Goal: Transaction & Acquisition: Purchase product/service

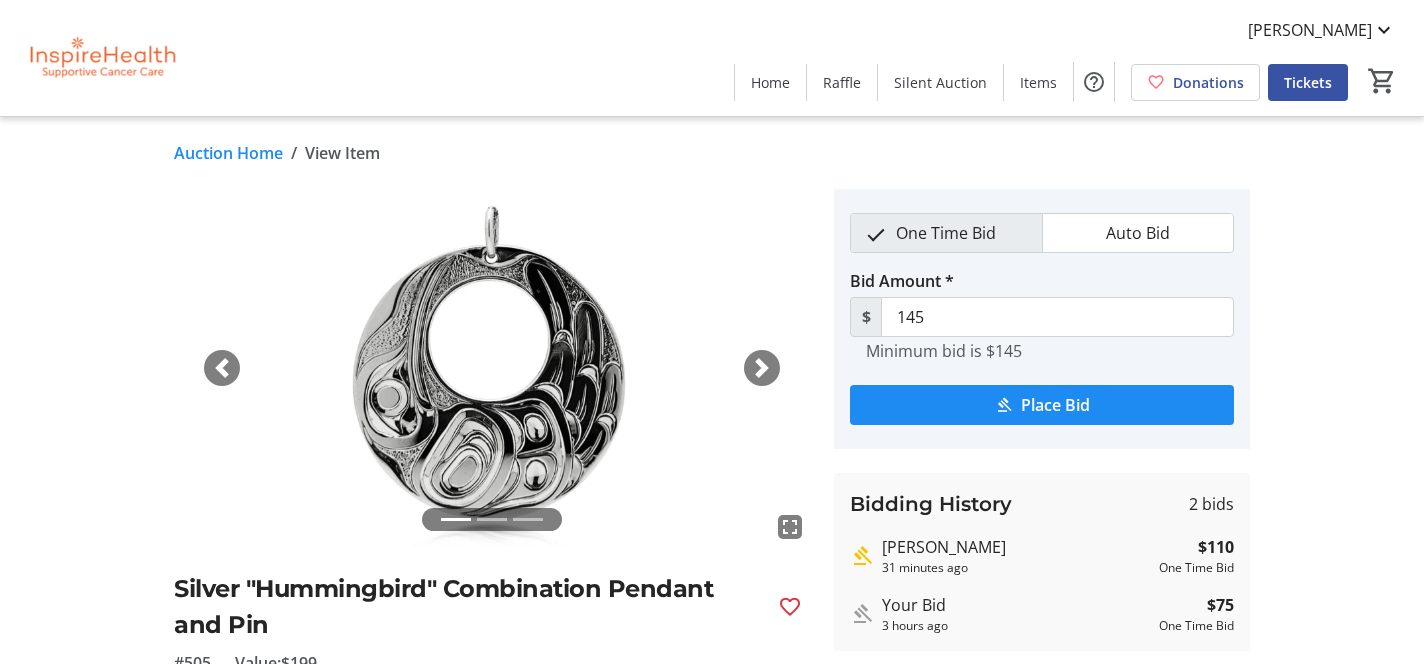
click at [767, 364] on span "button" at bounding box center [762, 368] width 20 height 20
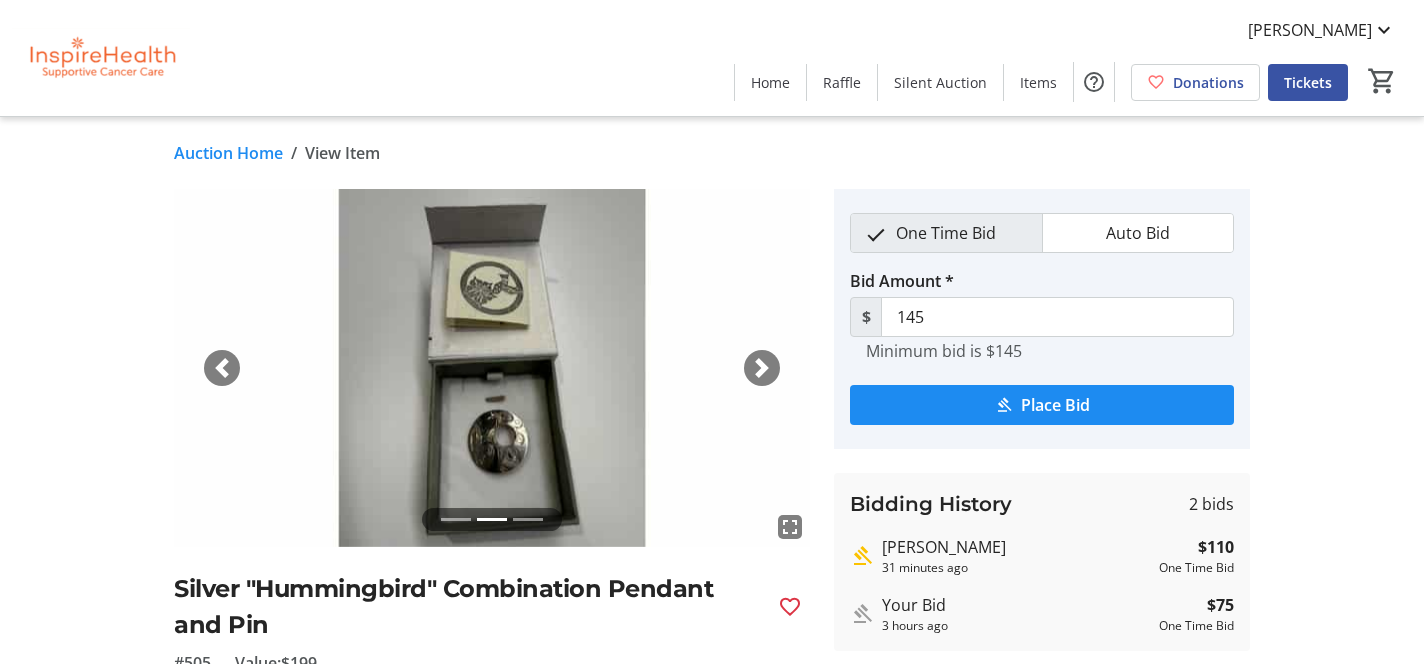
click at [767, 364] on span "button" at bounding box center [762, 368] width 20 height 20
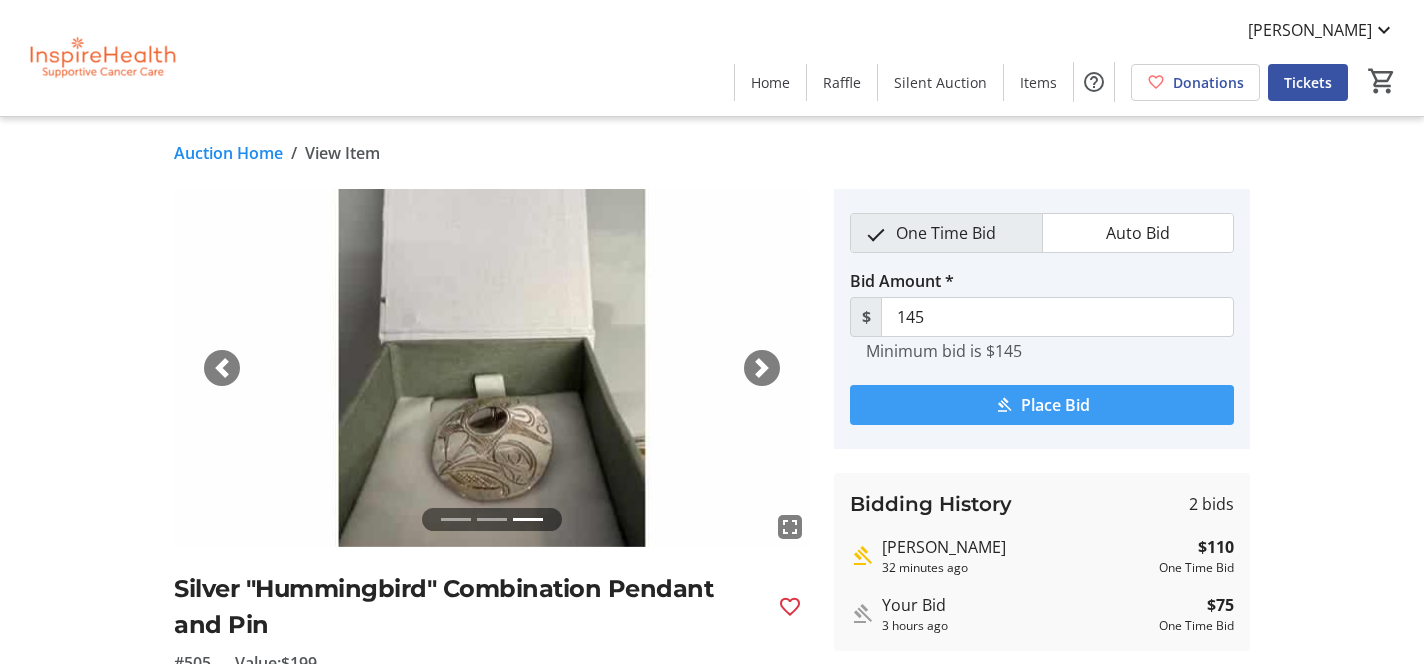
click at [1036, 408] on span "Place Bid" at bounding box center [1055, 405] width 69 height 24
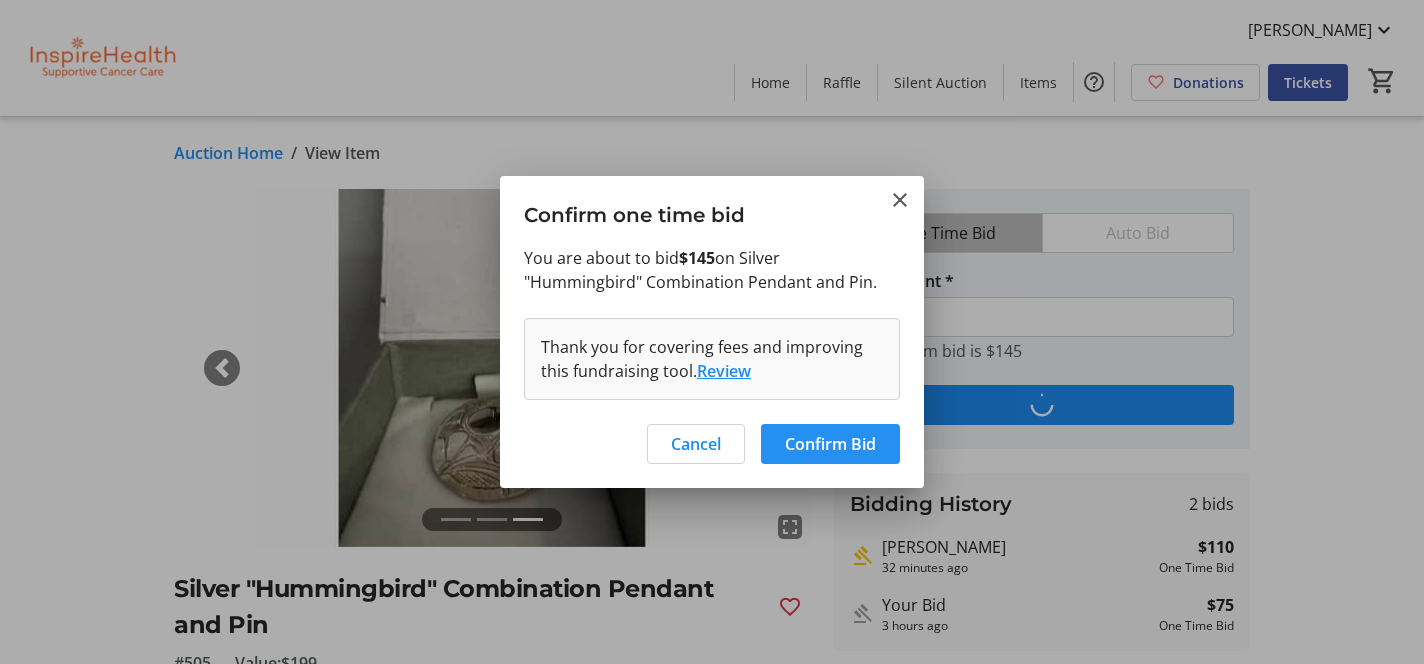
click at [838, 444] on span "Confirm Bid" at bounding box center [830, 444] width 91 height 24
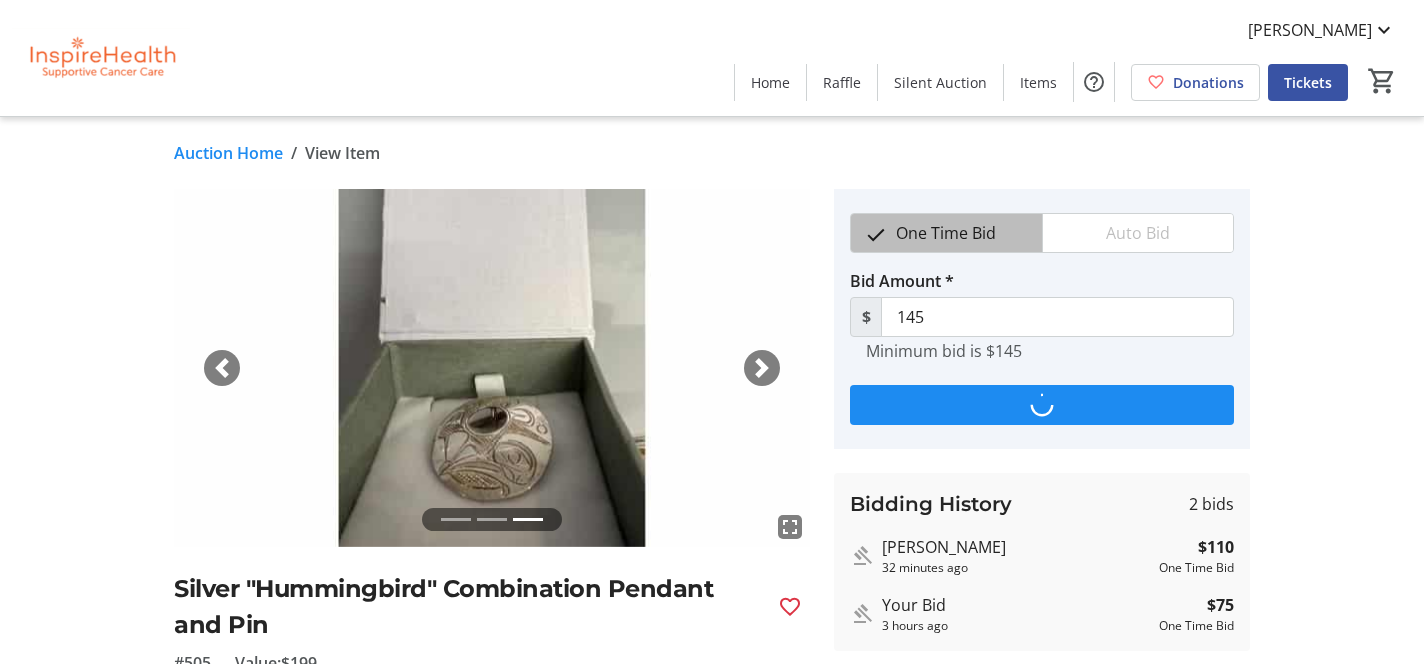
type input "180"
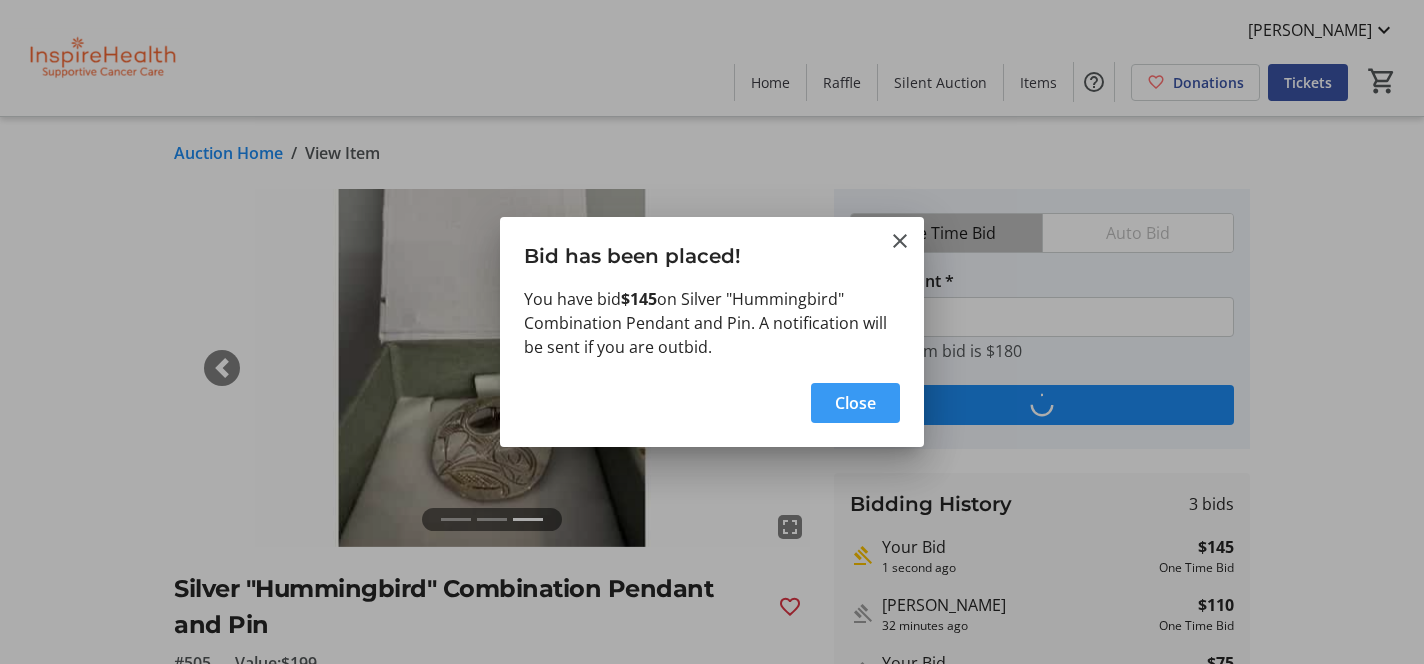
click at [849, 406] on span "Close" at bounding box center [855, 403] width 41 height 24
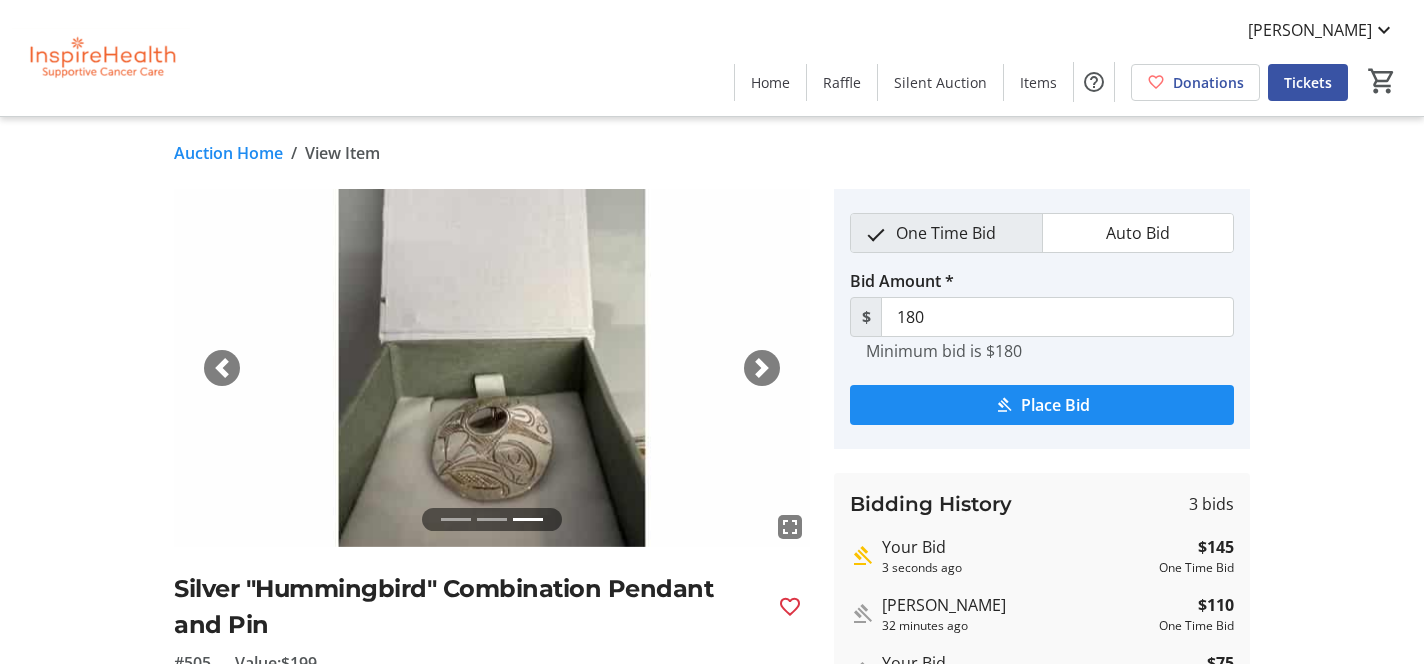
click at [215, 367] on span "button" at bounding box center [222, 368] width 20 height 20
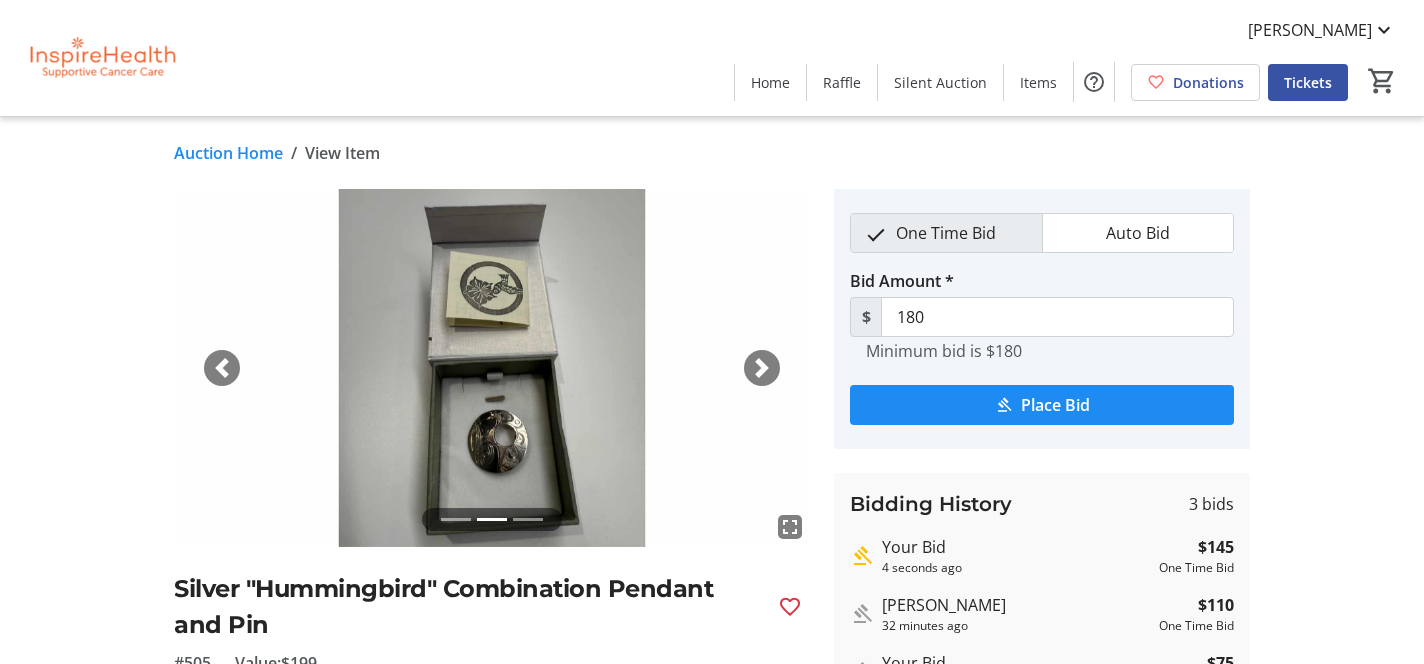
click at [215, 367] on span "button" at bounding box center [222, 368] width 20 height 20
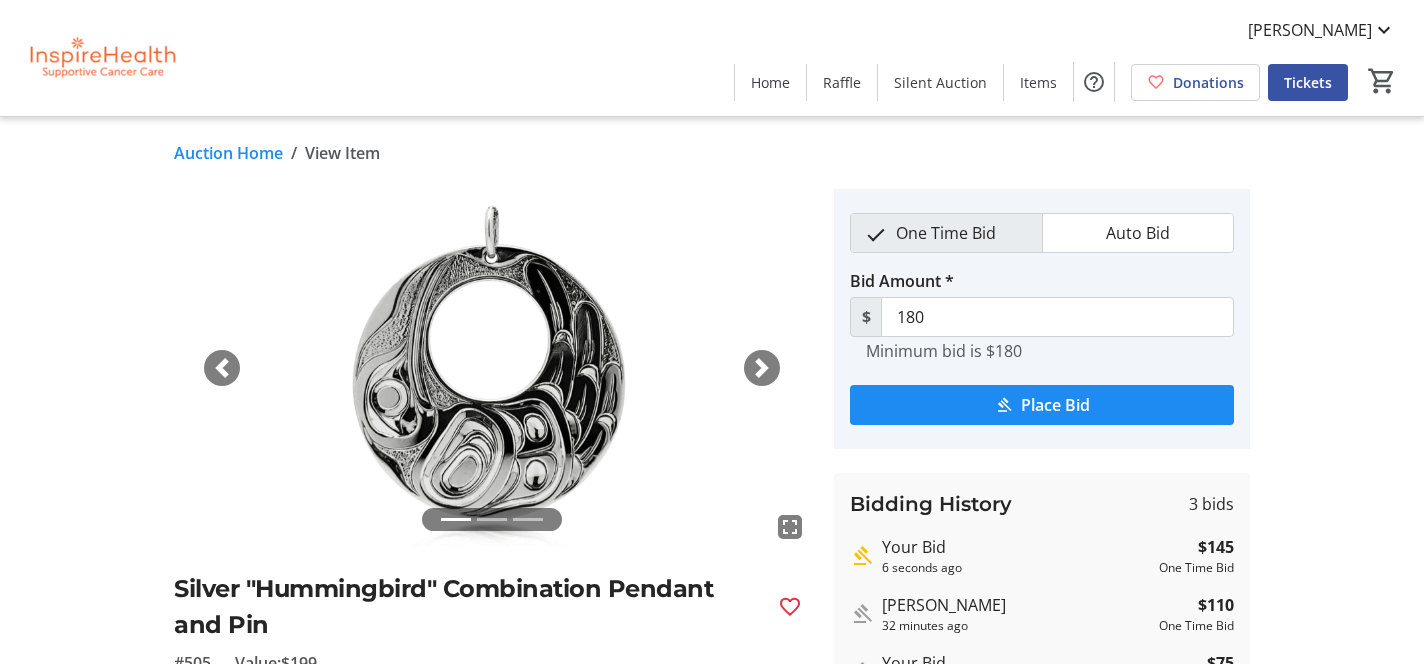
click at [274, 143] on link "Auction Home" at bounding box center [228, 153] width 109 height 24
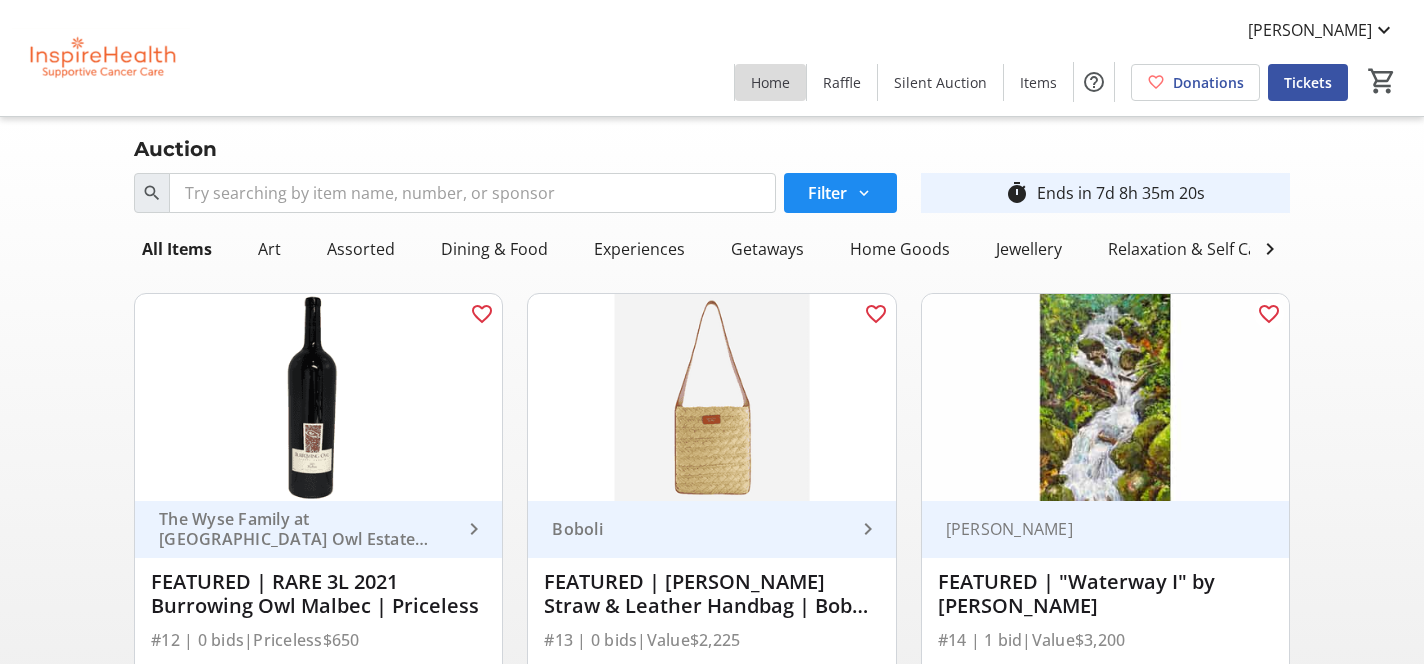
click at [786, 77] on span "Home" at bounding box center [770, 82] width 39 height 21
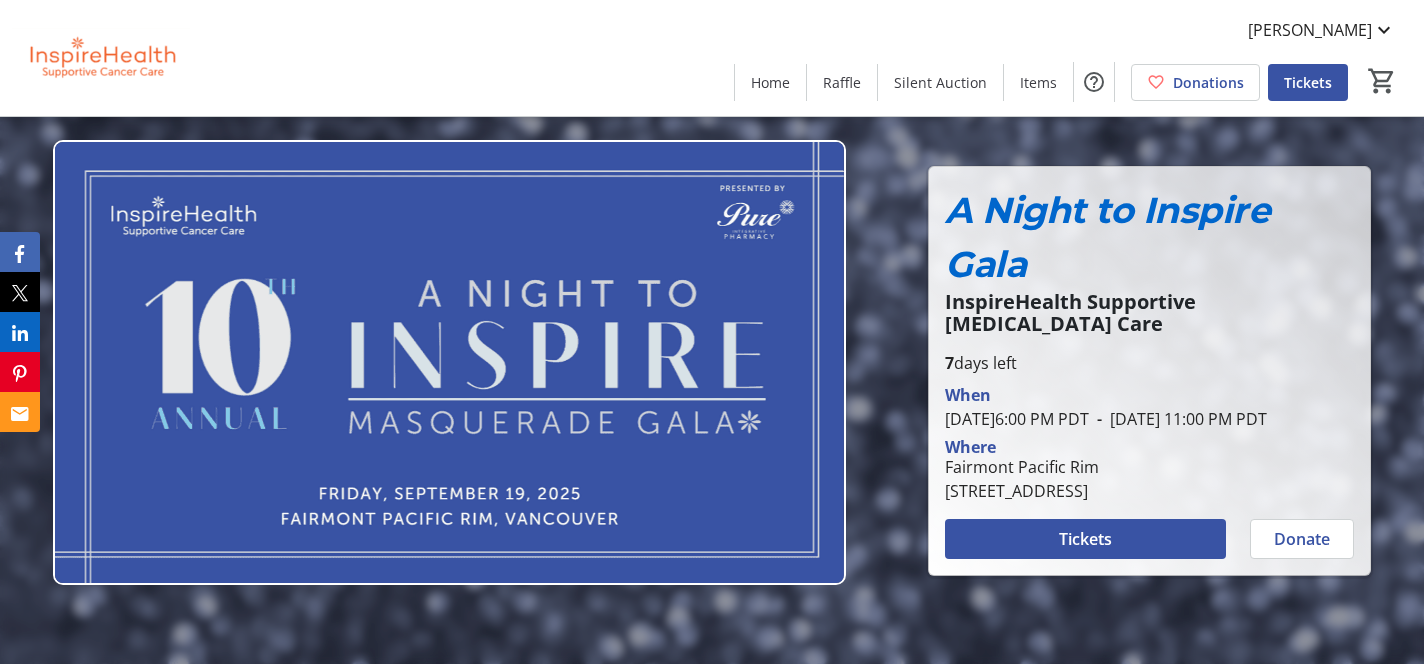
click at [526, 62] on div "[PERSON_NAME] Home Raffle Silent Auction Items Donations Tickets 0" at bounding box center [712, 58] width 1424 height 116
